Goal: Task Accomplishment & Management: Manage account settings

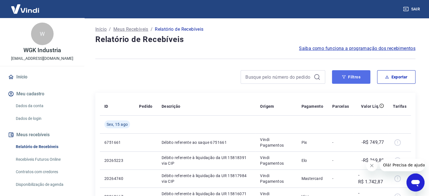
click at [355, 76] on button "Filtros" at bounding box center [351, 77] width 38 height 14
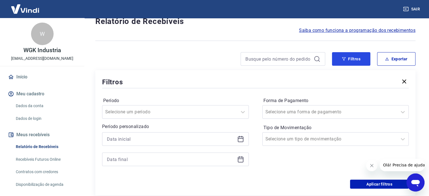
scroll to position [56, 0]
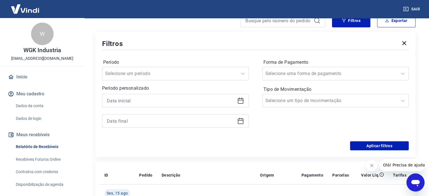
click at [241, 101] on icon at bounding box center [240, 100] width 7 height 7
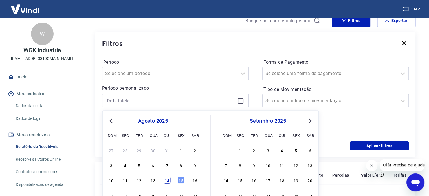
click at [167, 181] on div "14" at bounding box center [167, 180] width 7 height 7
type input "14/08/2025"
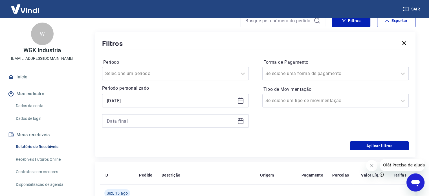
click at [242, 121] on icon at bounding box center [241, 120] width 6 height 1
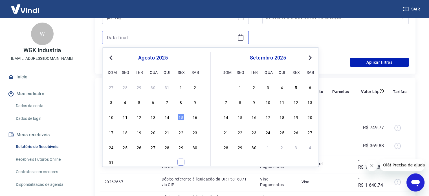
scroll to position [141, 0]
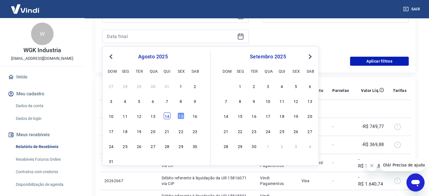
click at [166, 117] on div "14" at bounding box center [167, 116] width 7 height 7
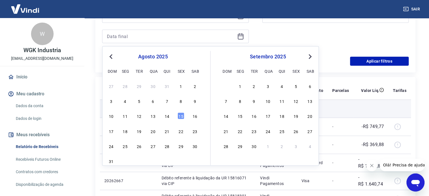
type input "14/08/2025"
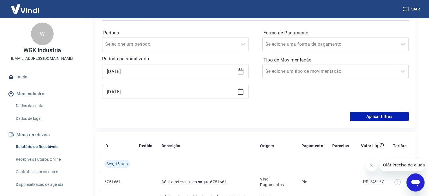
scroll to position [85, 0]
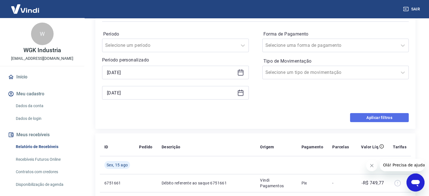
click at [376, 116] on button "Aplicar filtros" at bounding box center [379, 117] width 59 height 9
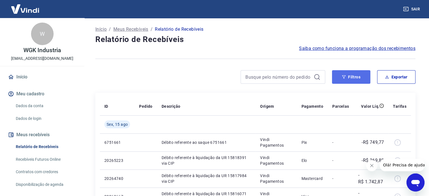
click at [358, 74] on button "Filtros" at bounding box center [351, 77] width 38 height 14
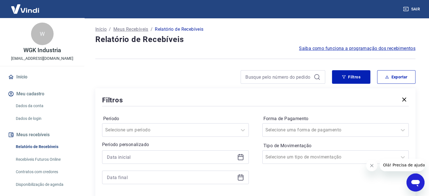
click at [240, 158] on icon at bounding box center [240, 157] width 7 height 7
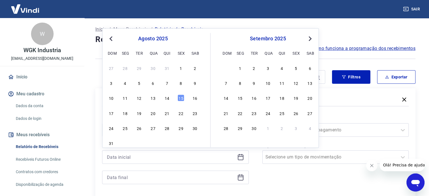
click at [167, 95] on div "14" at bounding box center [167, 98] width 7 height 7
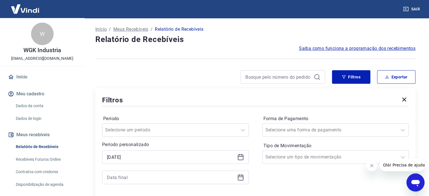
type input "14/08/2025"
click at [239, 179] on icon at bounding box center [240, 177] width 7 height 7
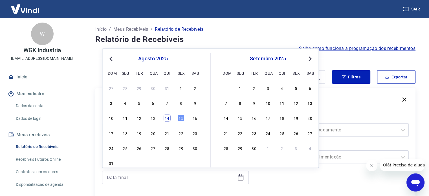
click at [167, 119] on div "14" at bounding box center [167, 118] width 7 height 7
type input "14/08/2025"
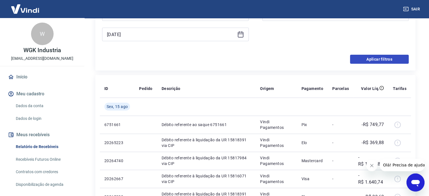
scroll to position [113, 0]
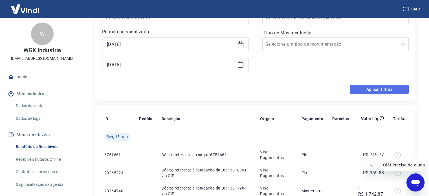
click at [375, 89] on button "Aplicar filtros" at bounding box center [379, 89] width 59 height 9
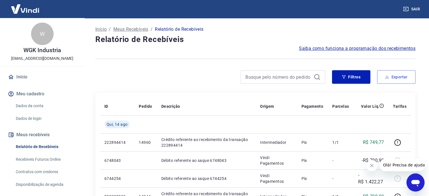
click at [395, 75] on button "Exportar" at bounding box center [396, 77] width 38 height 14
type input "14/08/2025"
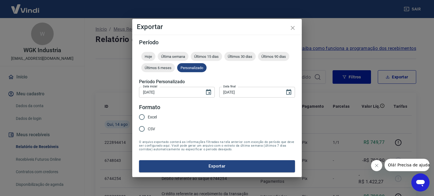
drag, startPoint x: 152, startPoint y: 116, endPoint x: 159, endPoint y: 128, distance: 14.1
click at [152, 116] on span "Excel" at bounding box center [152, 117] width 9 height 6
click at [148, 116] on input "Excel" at bounding box center [142, 117] width 12 height 12
radio input "true"
click at [231, 166] on button "Exportar" at bounding box center [217, 166] width 156 height 12
